Goal: Task Accomplishment & Management: Complete application form

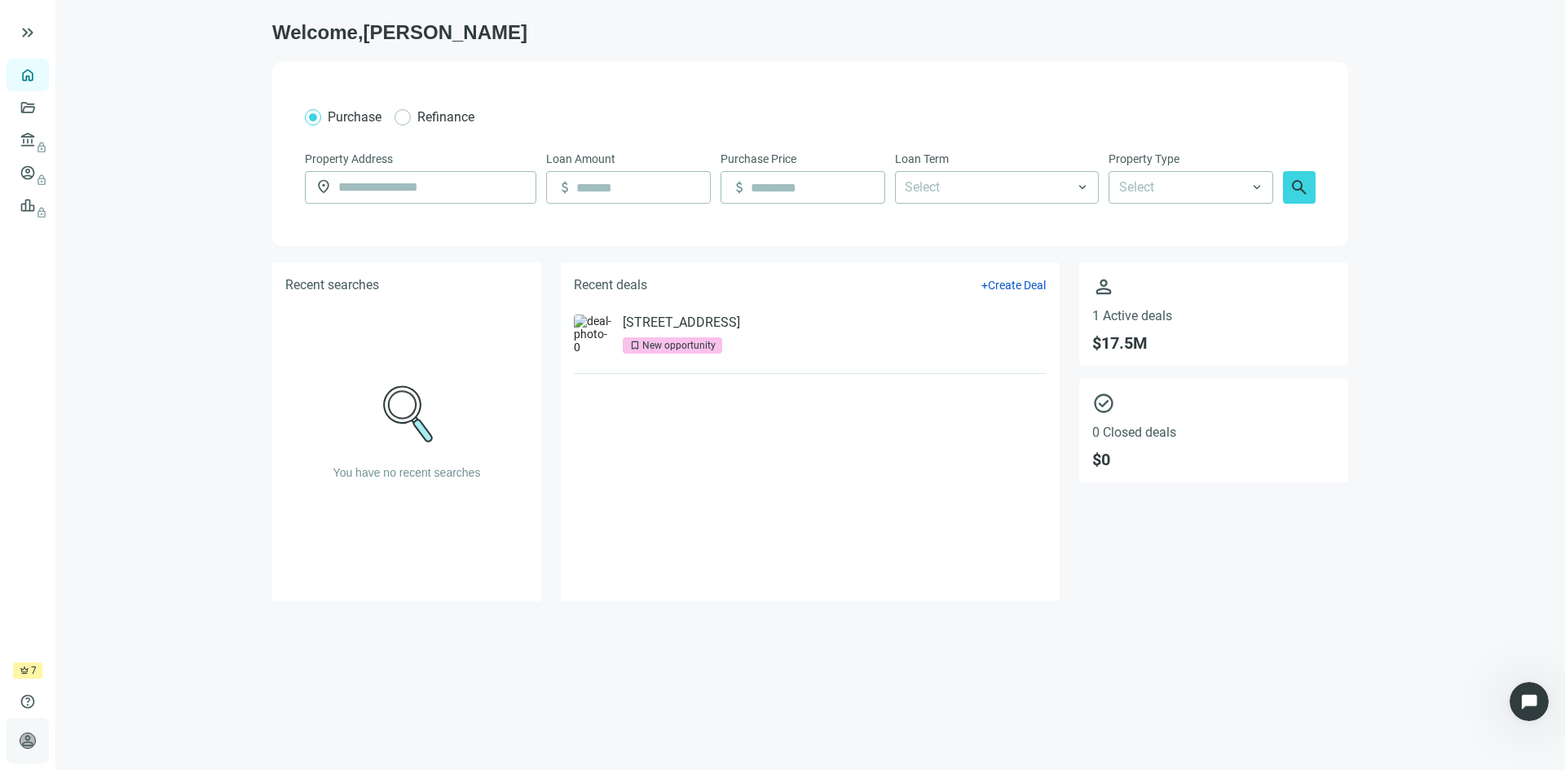
click at [27, 734] on span "person" at bounding box center [28, 741] width 16 height 16
click at [139, 699] on span "Account Settings" at bounding box center [142, 700] width 86 height 16
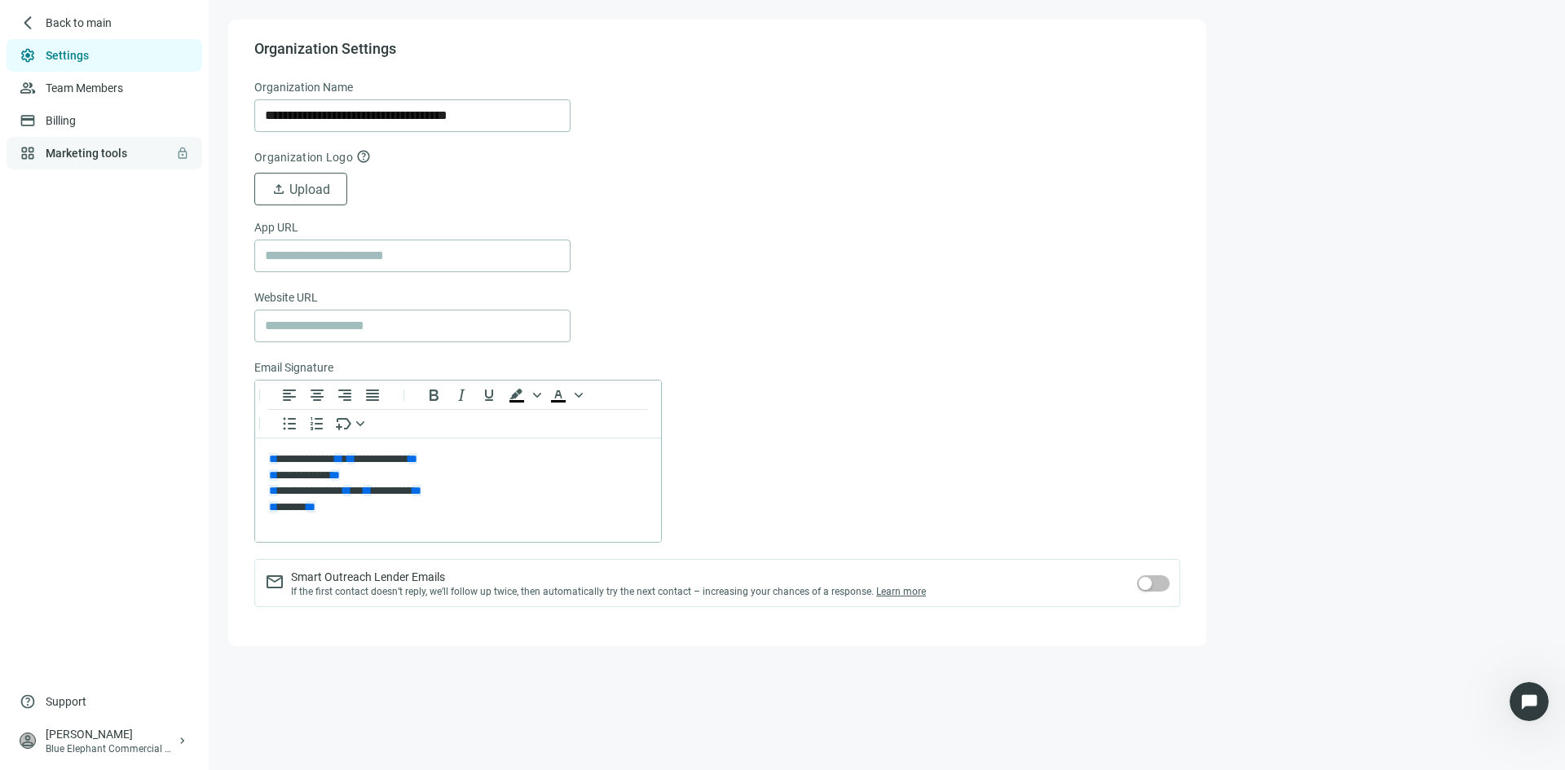
click at [94, 157] on link "Marketing tools lock" at bounding box center [87, 153] width 82 height 13
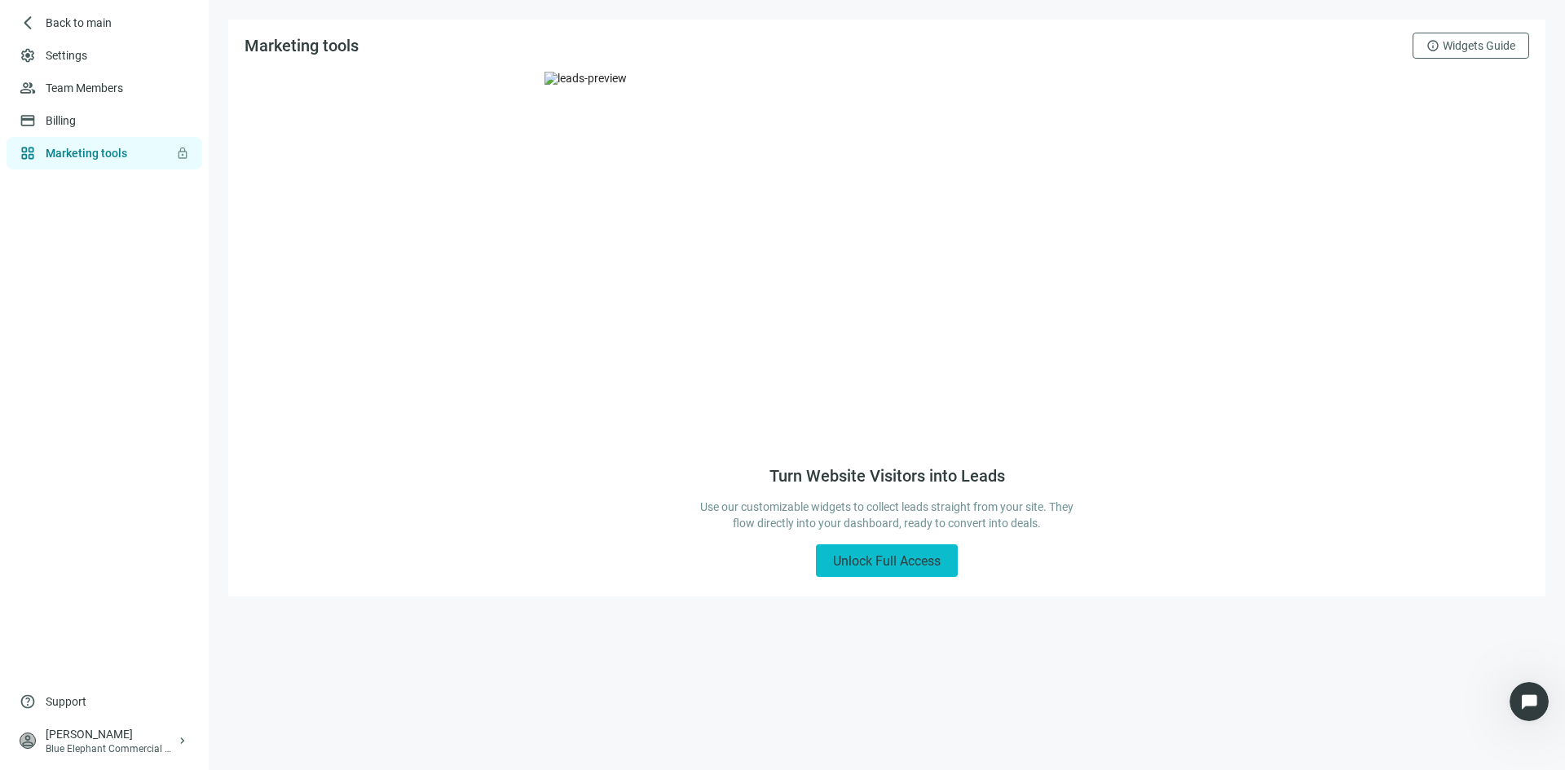
click at [866, 562] on span "Unlock Full Access" at bounding box center [887, 561] width 108 height 15
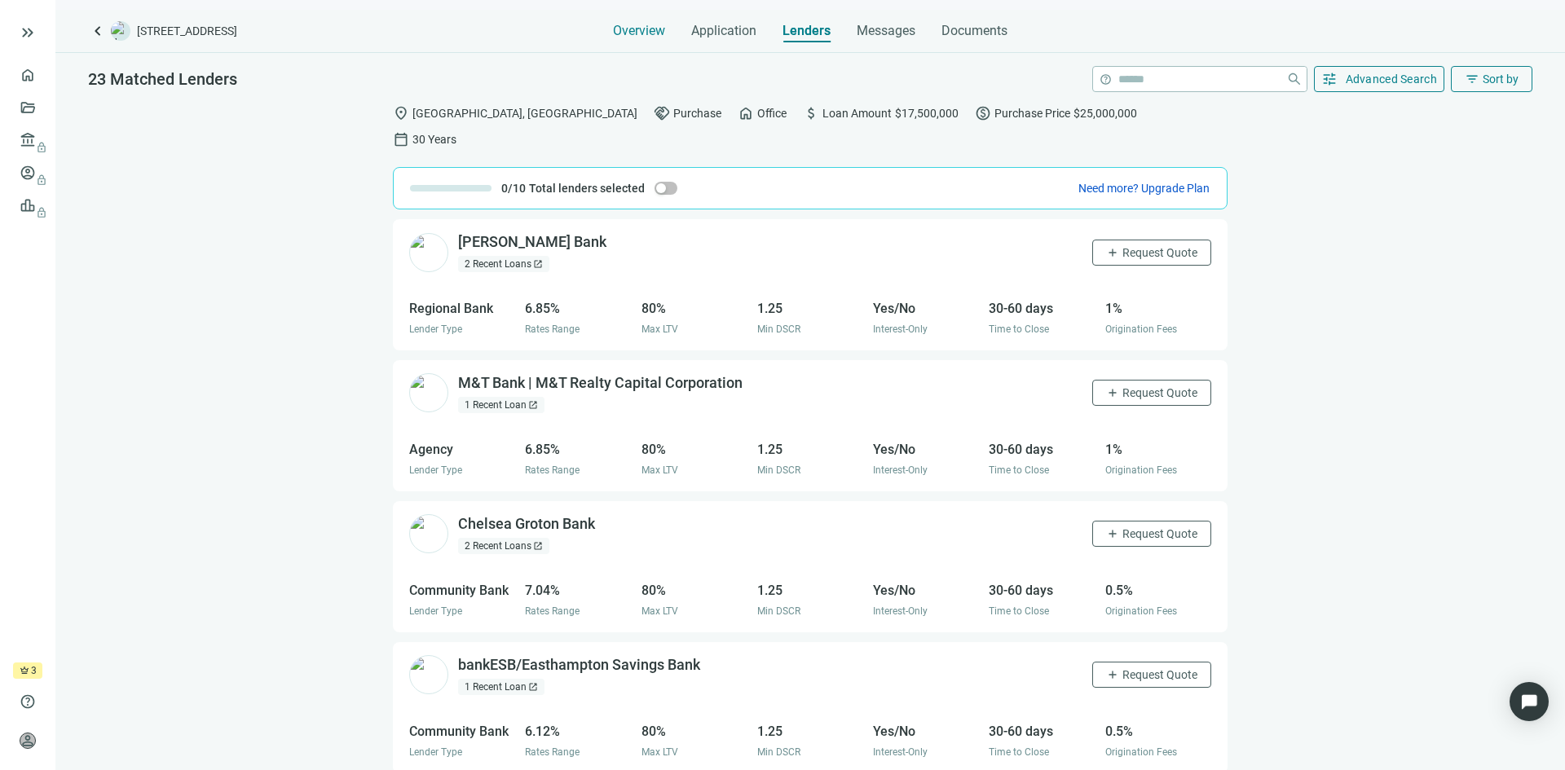
click at [646, 33] on span "Overview" at bounding box center [639, 31] width 52 height 16
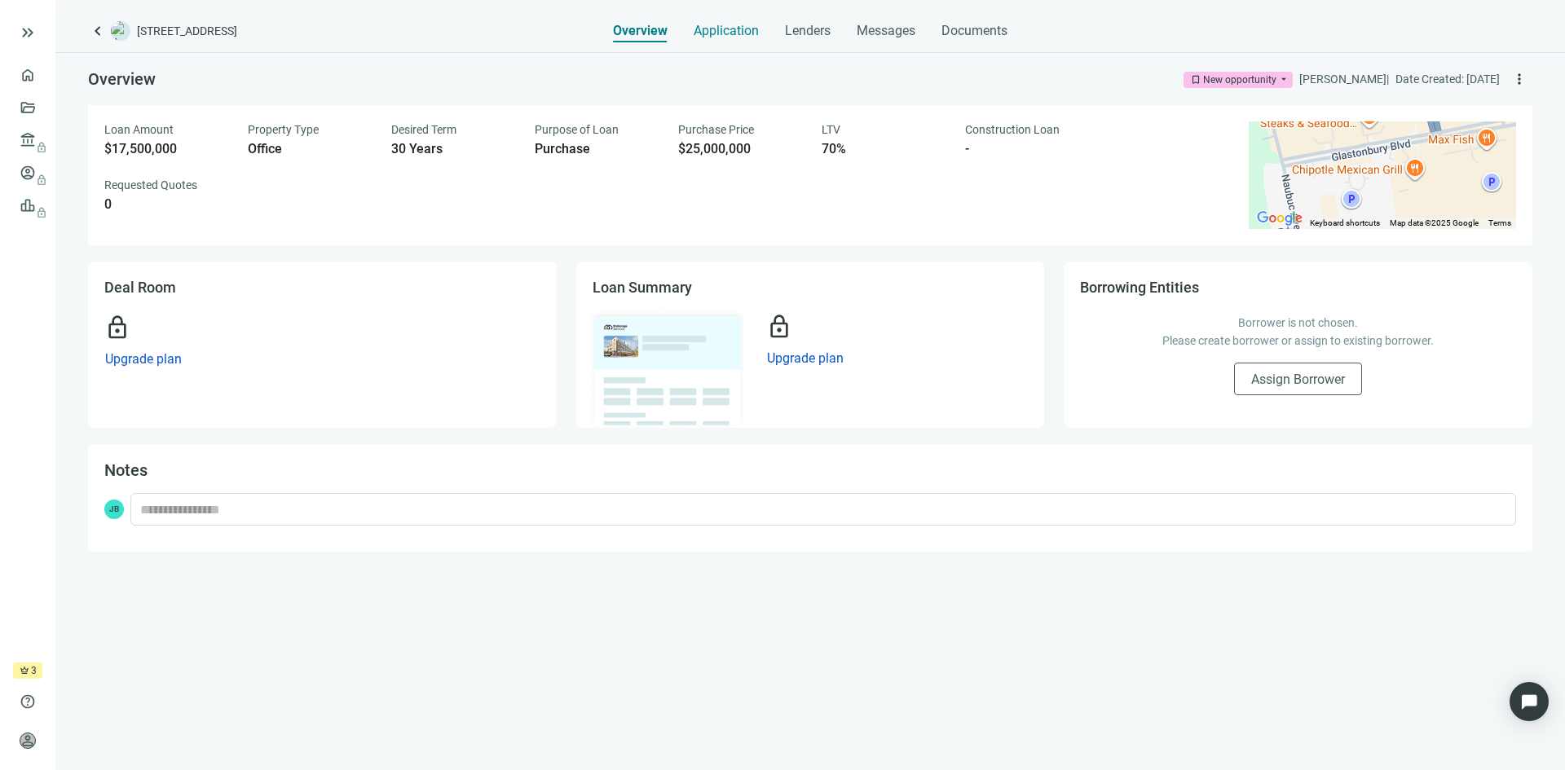
click at [728, 33] on span "Application" at bounding box center [726, 31] width 65 height 16
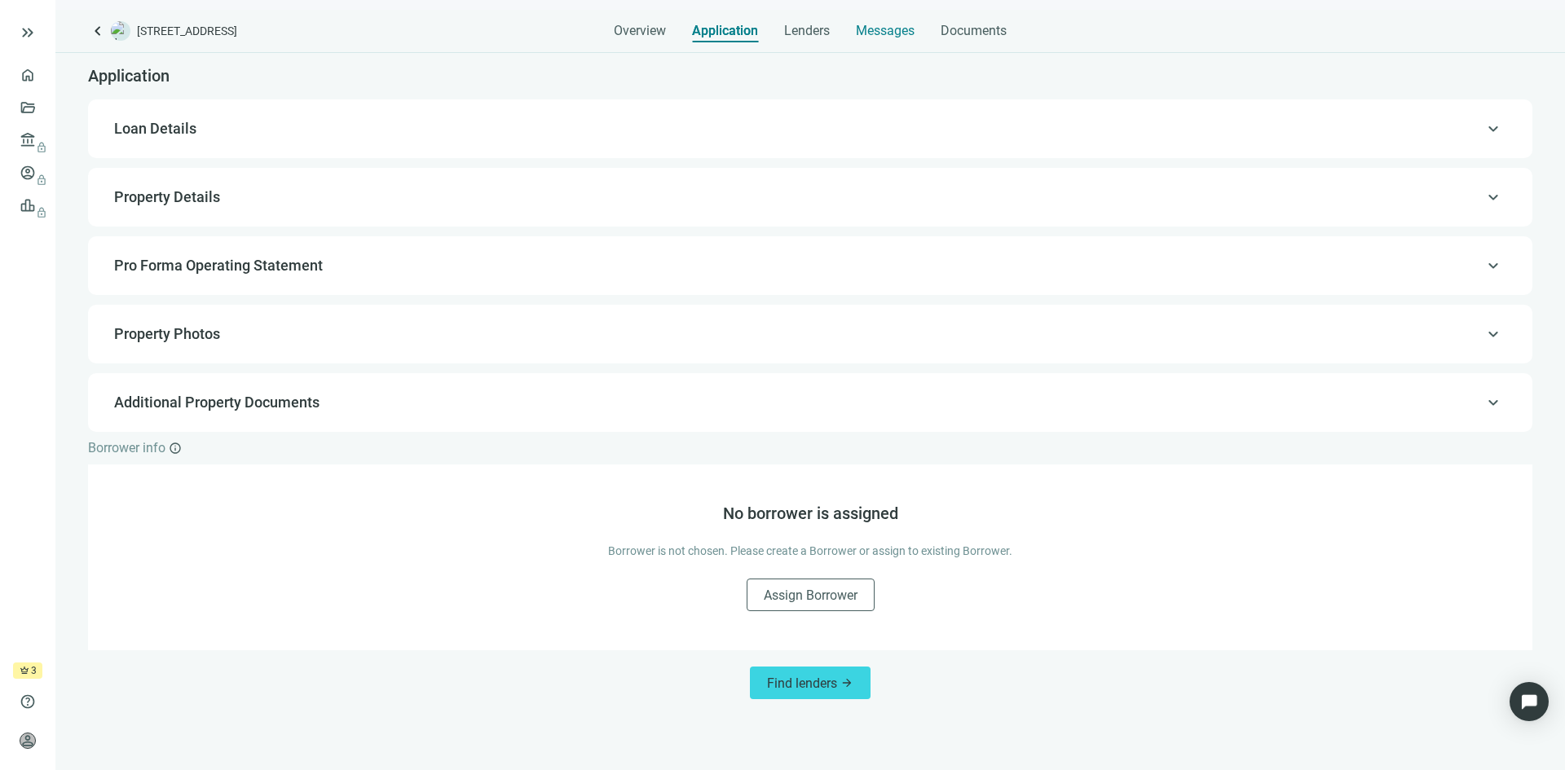
click at [890, 34] on span "Messages" at bounding box center [885, 30] width 59 height 15
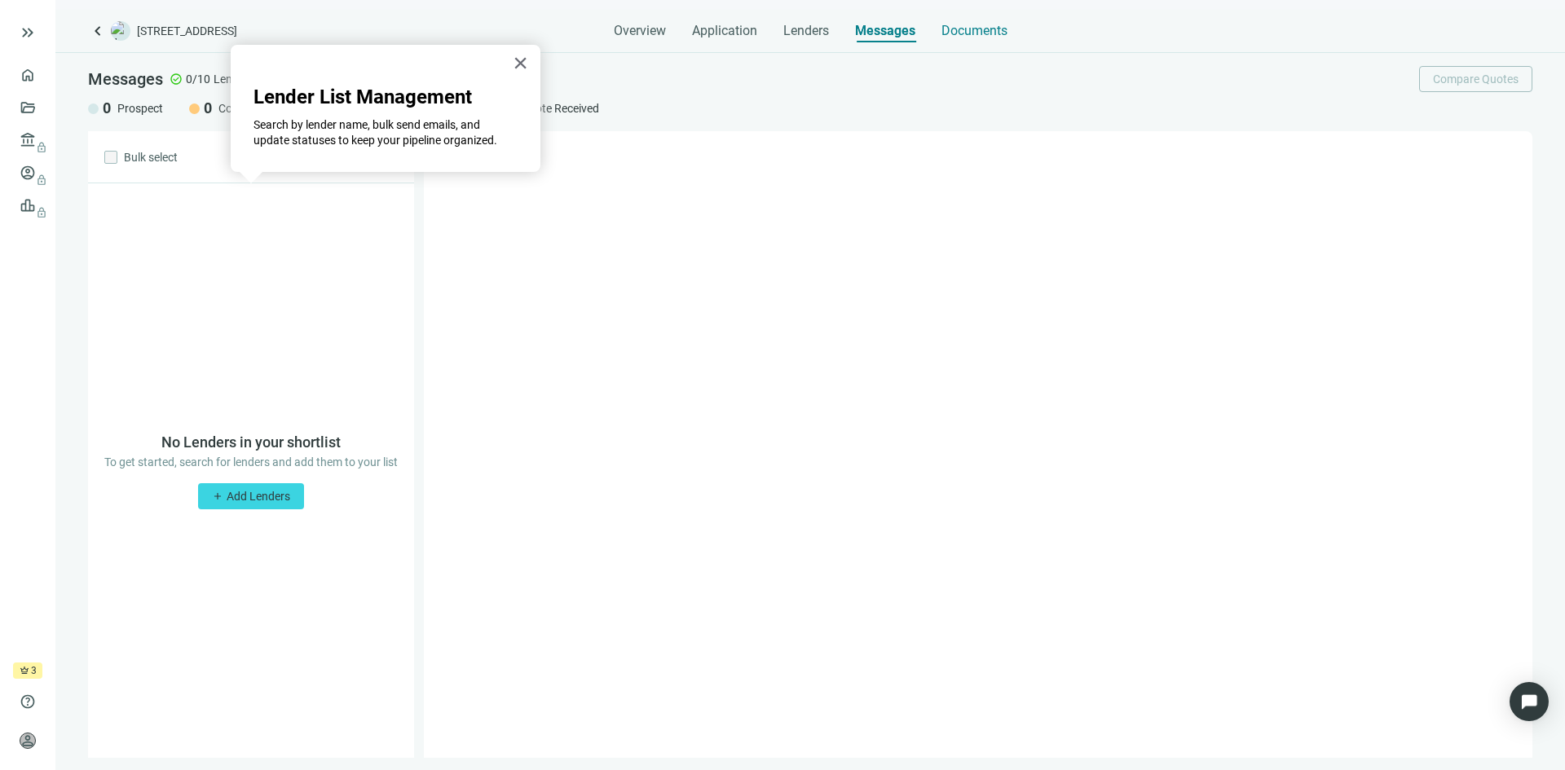
click at [972, 33] on span "Documents" at bounding box center [975, 31] width 66 height 16
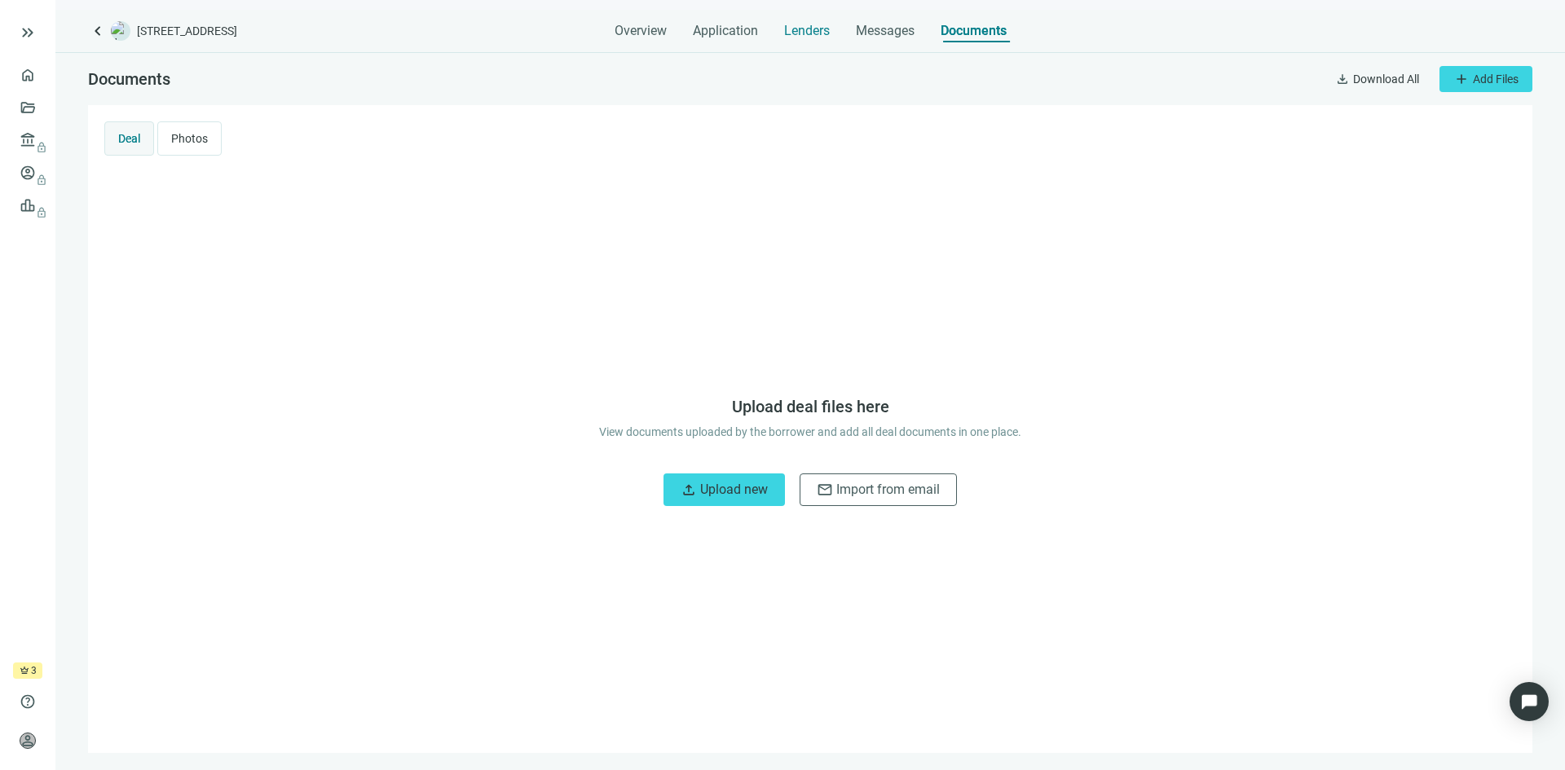
click at [803, 28] on span "Lenders" at bounding box center [807, 31] width 46 height 16
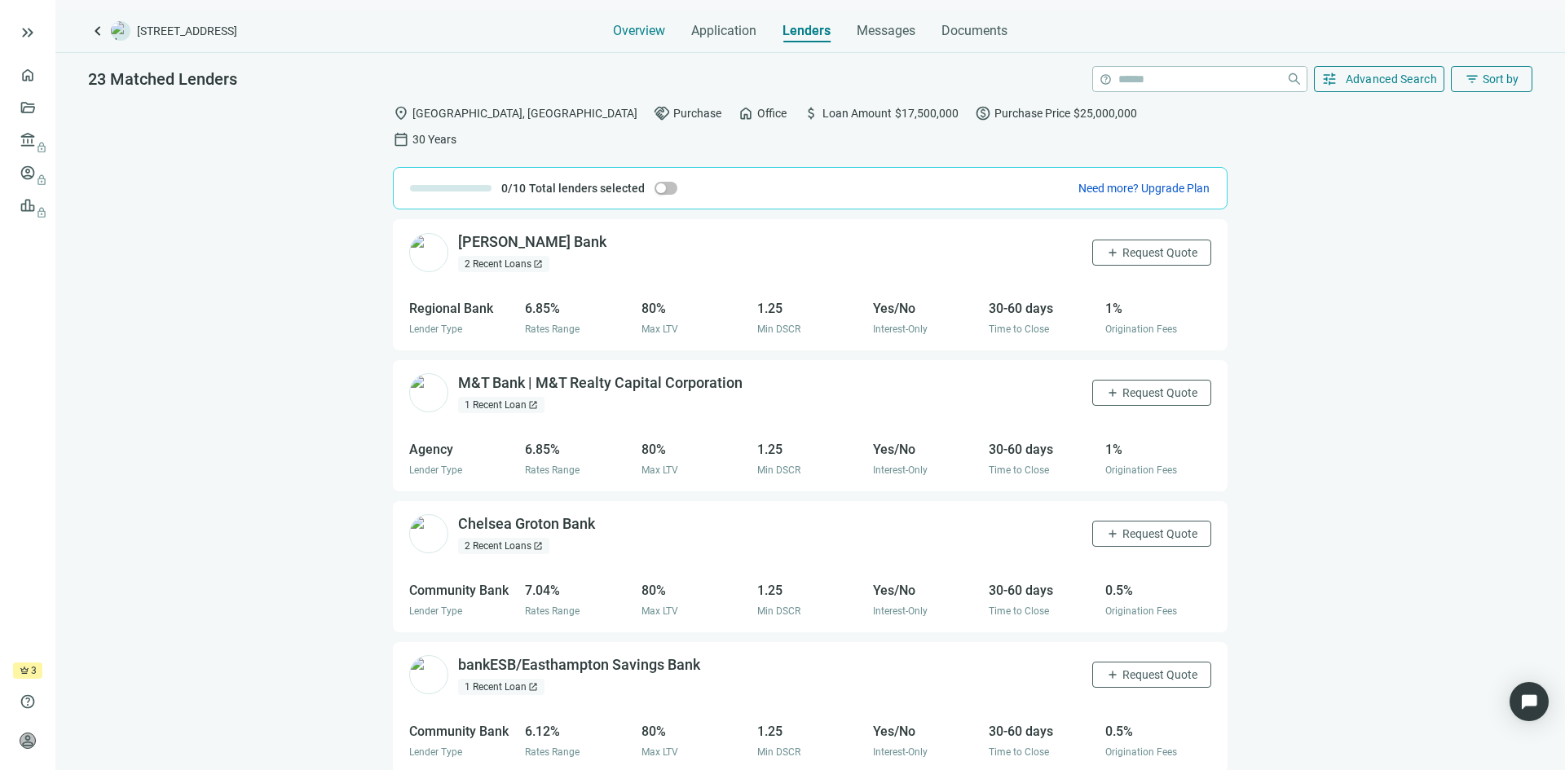
click at [637, 27] on span "Overview" at bounding box center [639, 31] width 52 height 16
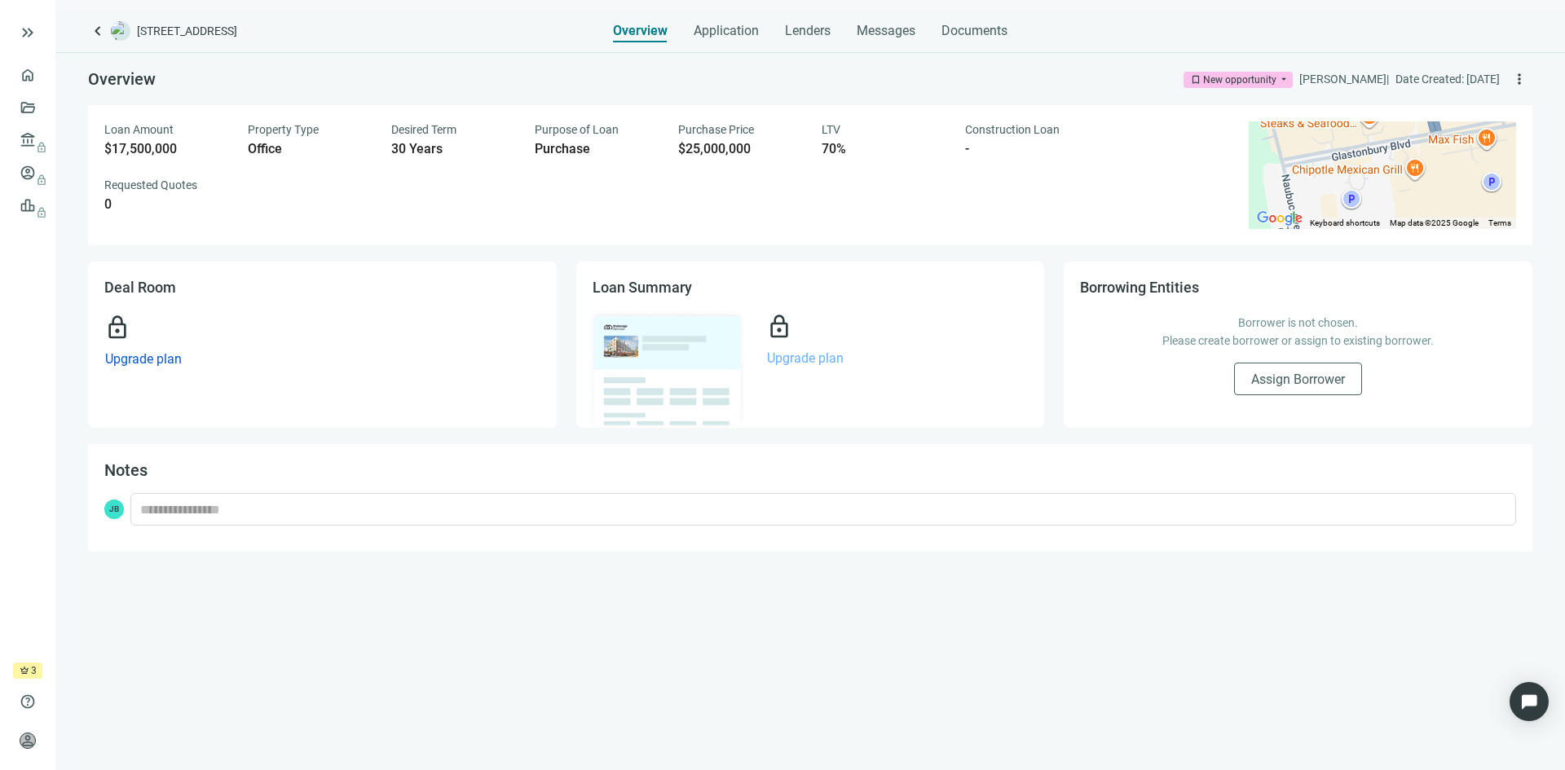
click at [797, 359] on span "Upgrade plan" at bounding box center [805, 358] width 77 height 15
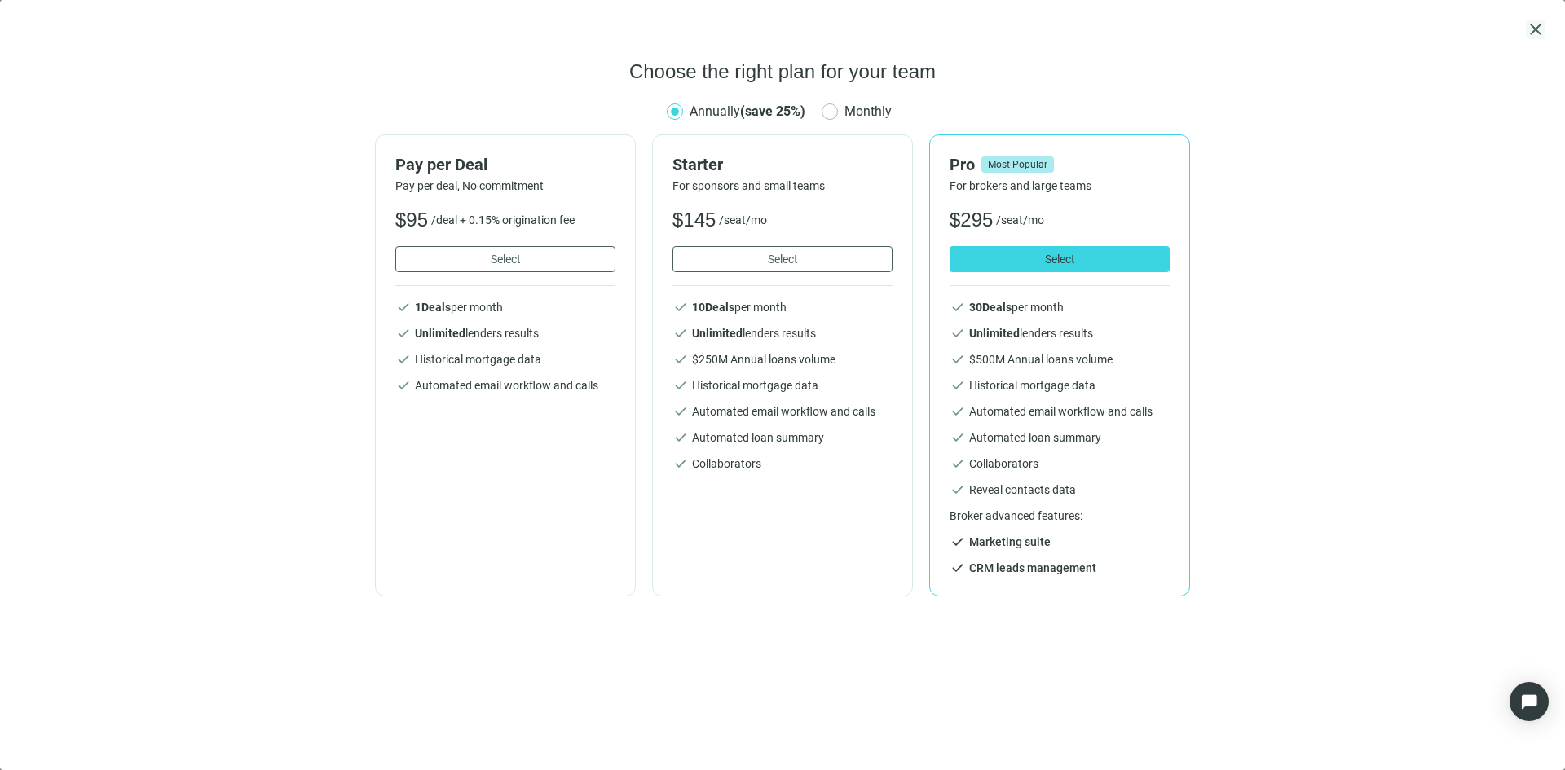
click at [1533, 22] on span "close" at bounding box center [1536, 30] width 20 height 20
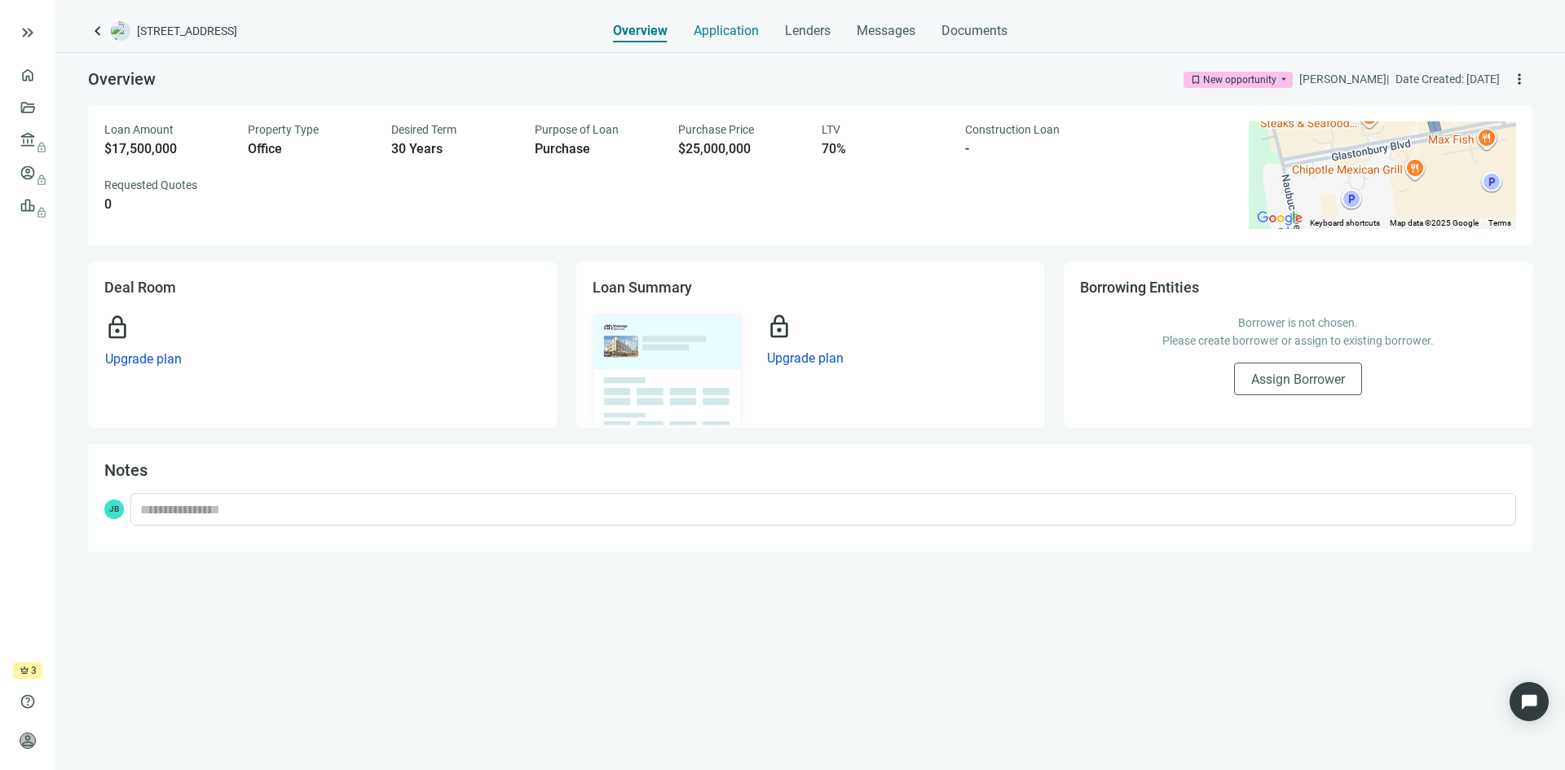
click at [721, 33] on span "Application" at bounding box center [726, 31] width 65 height 16
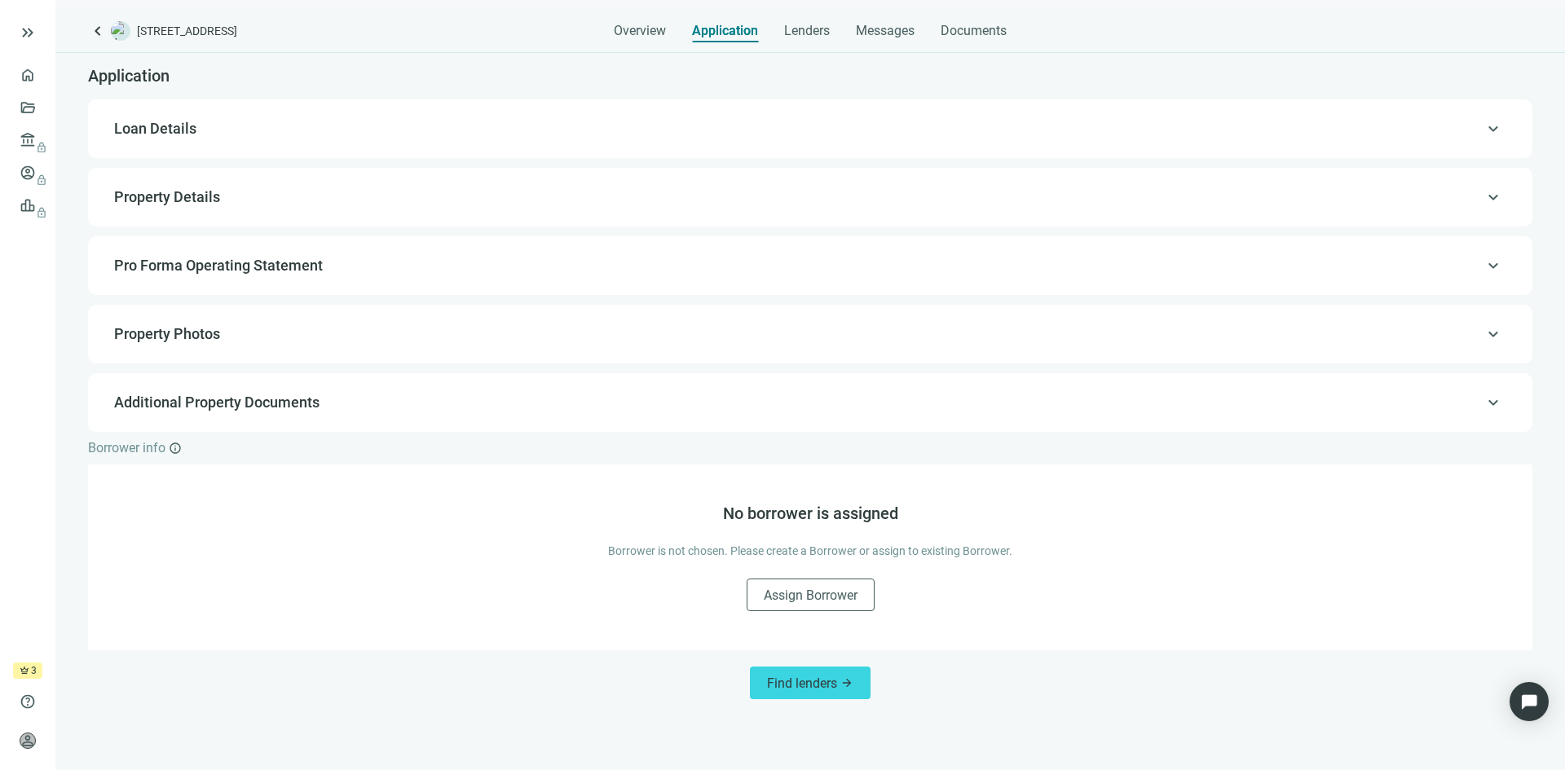
click at [1500, 129] on span "keyboard_arrow_up" at bounding box center [1494, 129] width 20 height 0
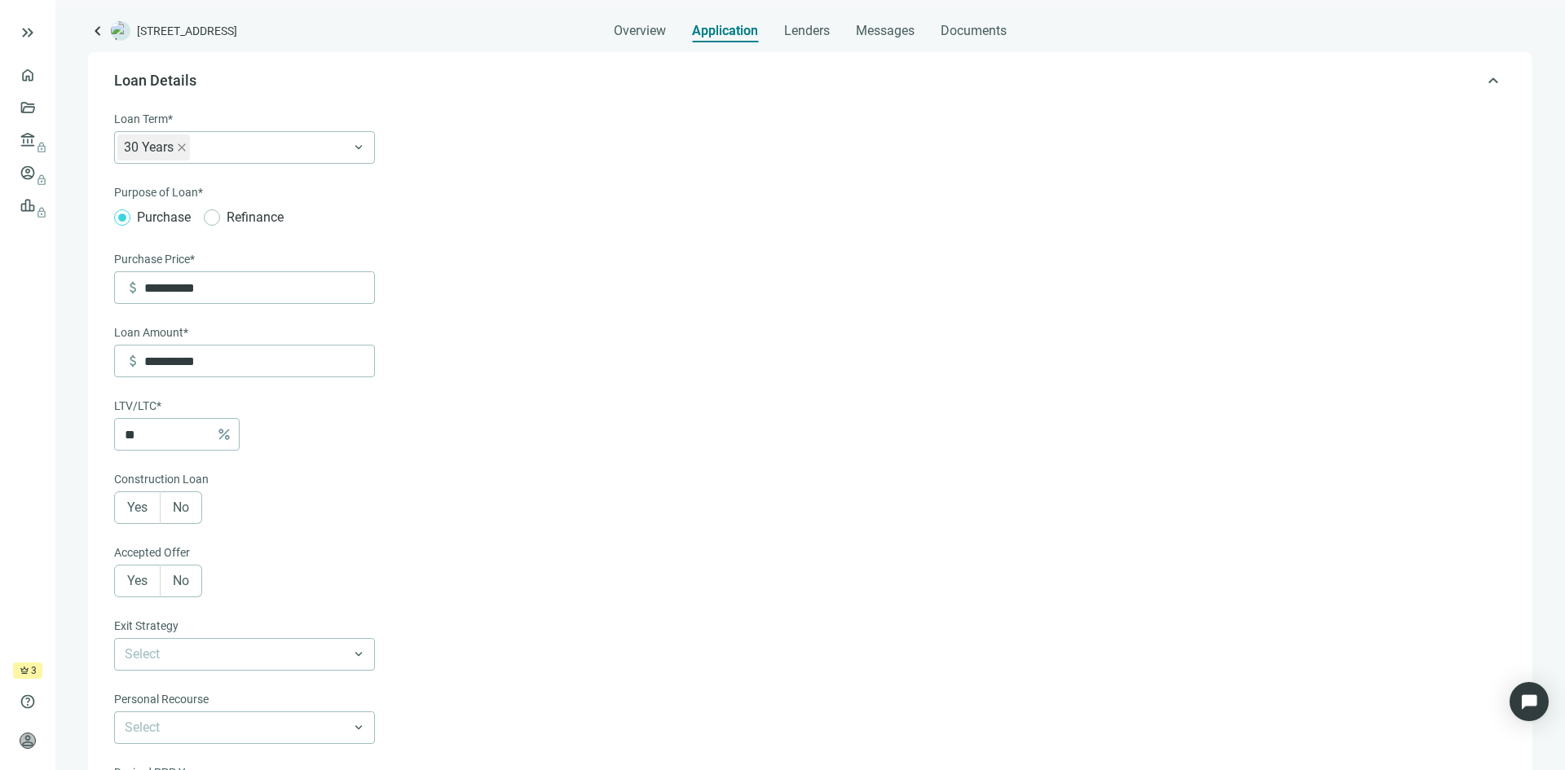
scroll to position [211, 0]
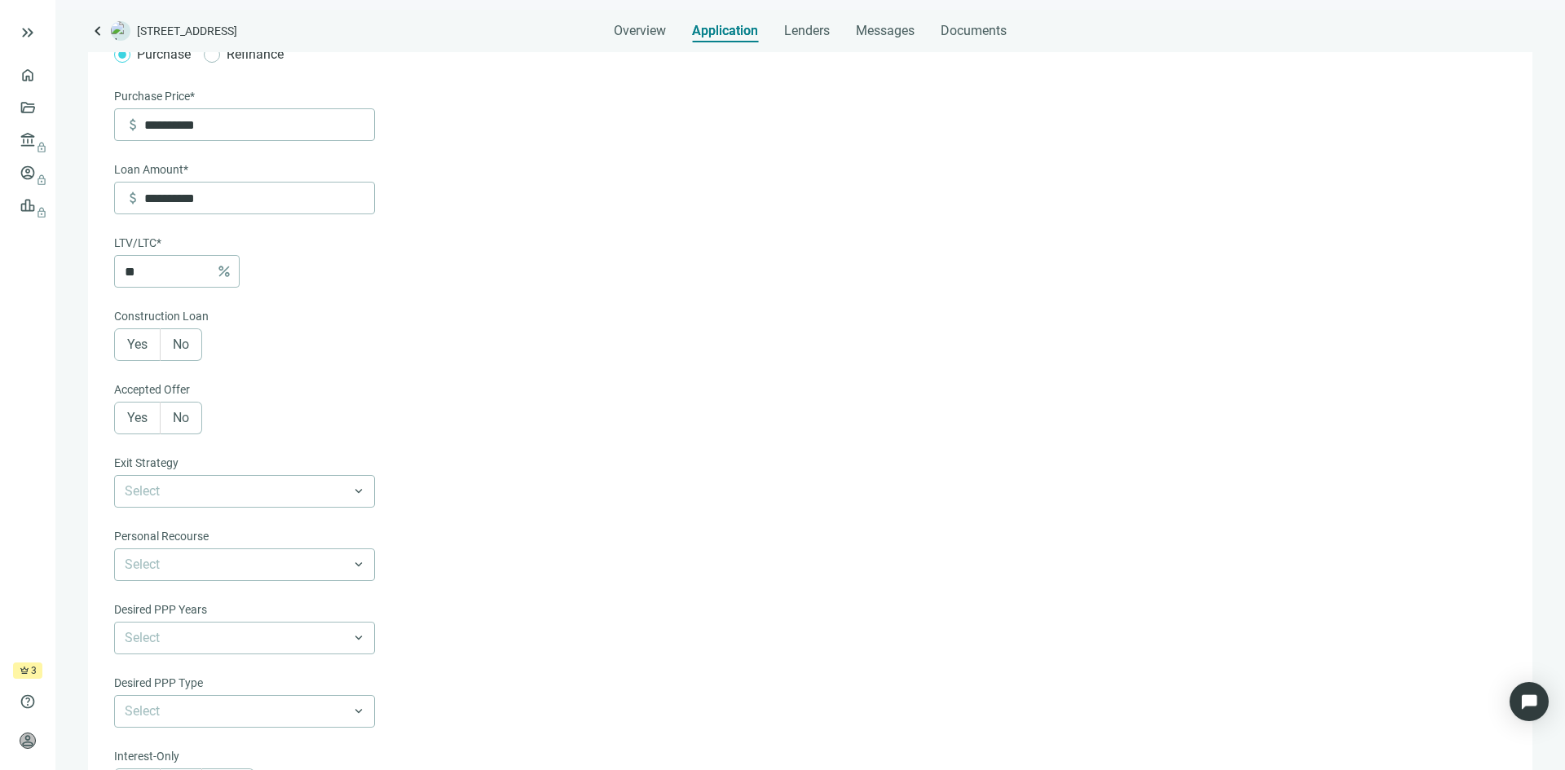
click at [189, 341] on label "No" at bounding box center [182, 345] width 42 height 33
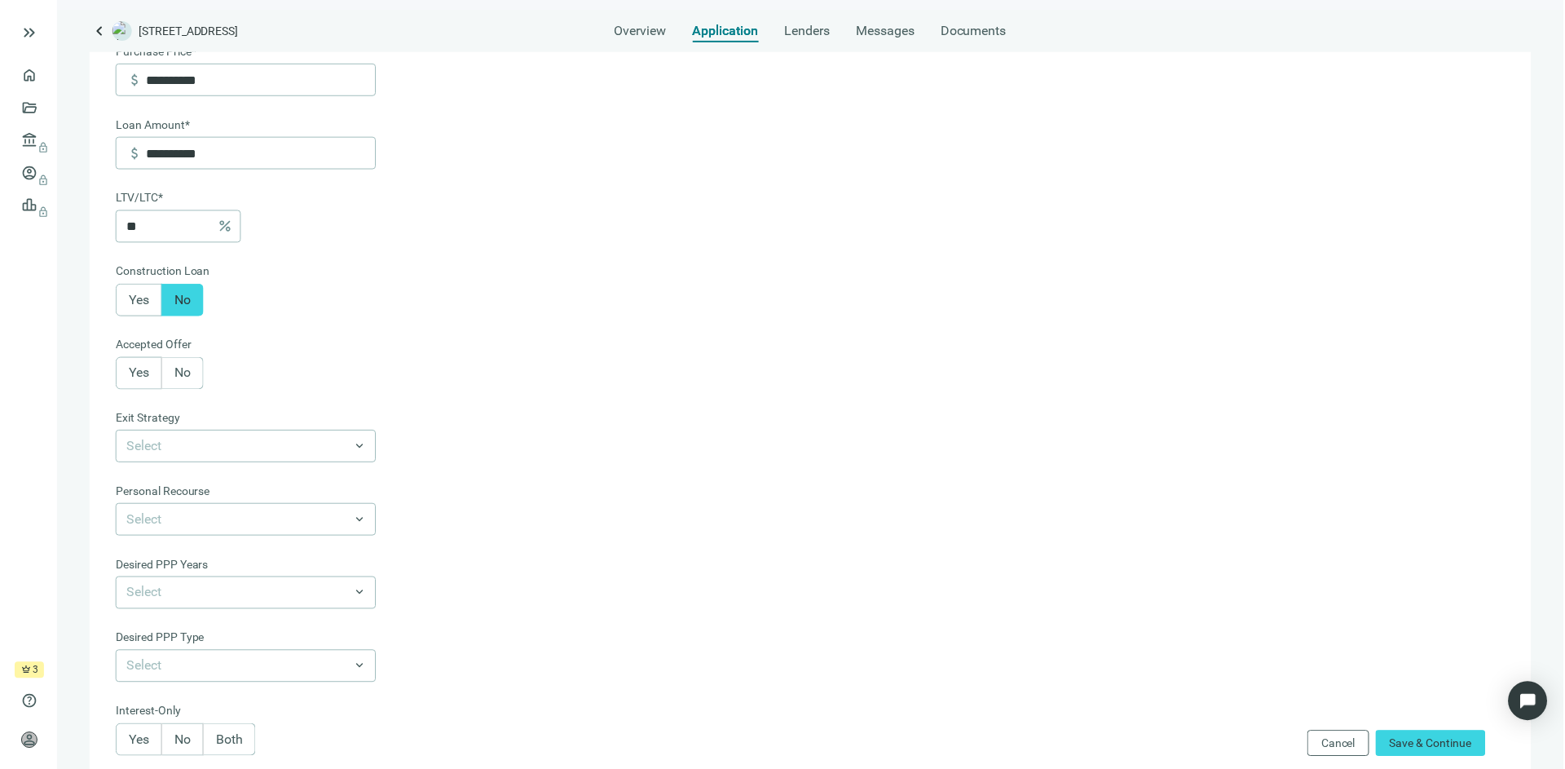
scroll to position [374, 0]
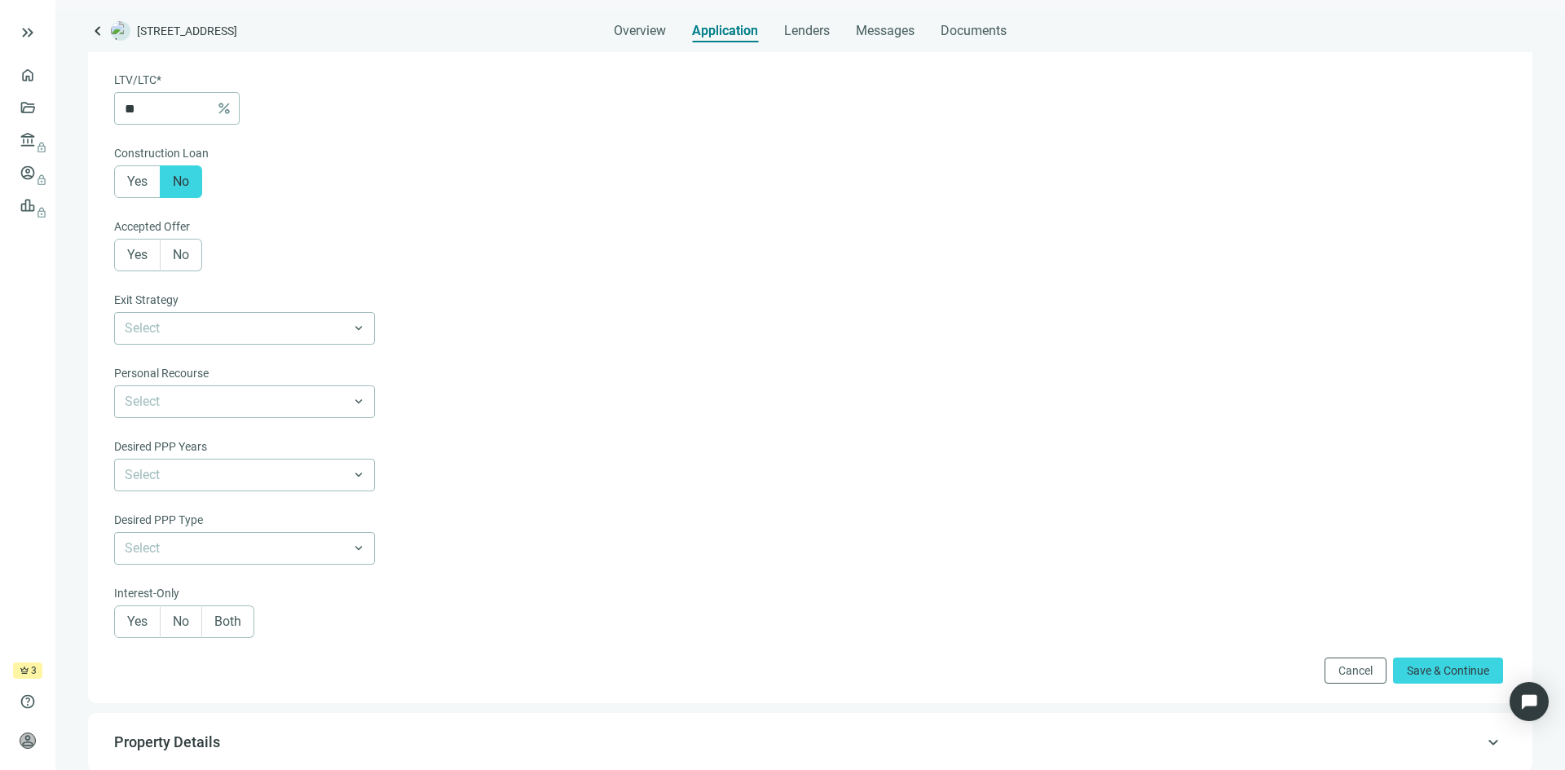
click at [112, 250] on div "**********" at bounding box center [810, 234] width 1412 height 920
click at [129, 262] on span "Yes" at bounding box center [137, 254] width 20 height 15
